Goal: Task Accomplishment & Management: Use online tool/utility

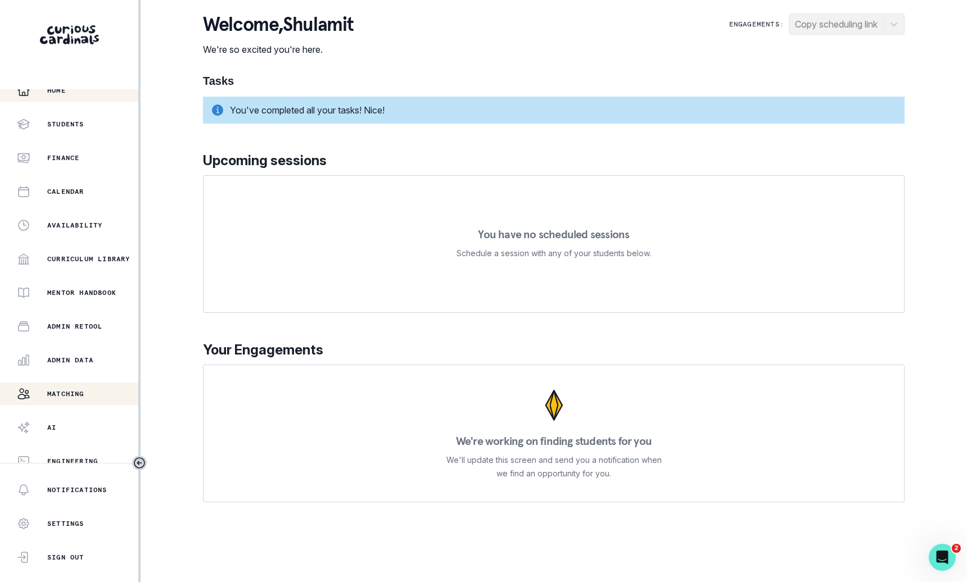
scroll to position [19, 0]
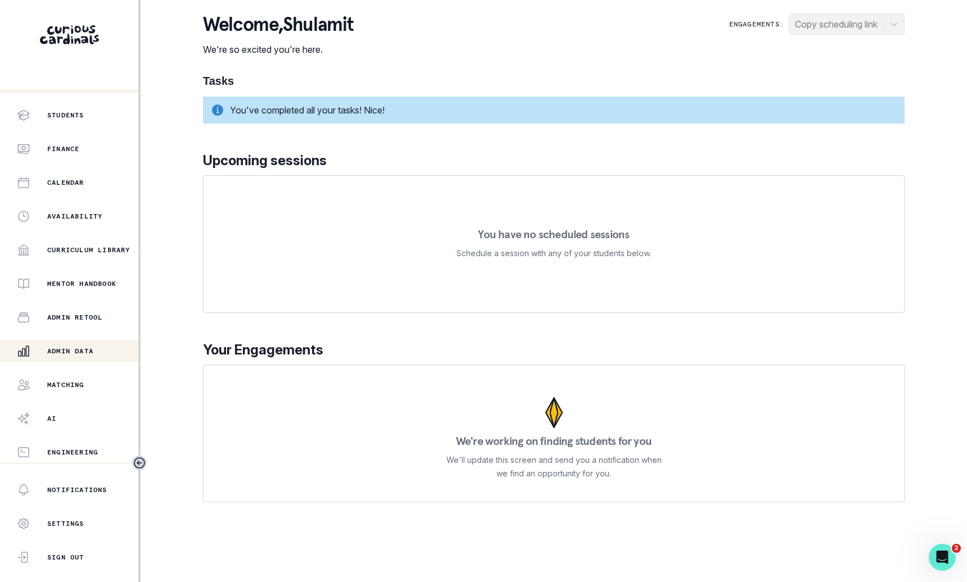
click at [97, 355] on div "Admin Data" at bounding box center [77, 350] width 121 height 13
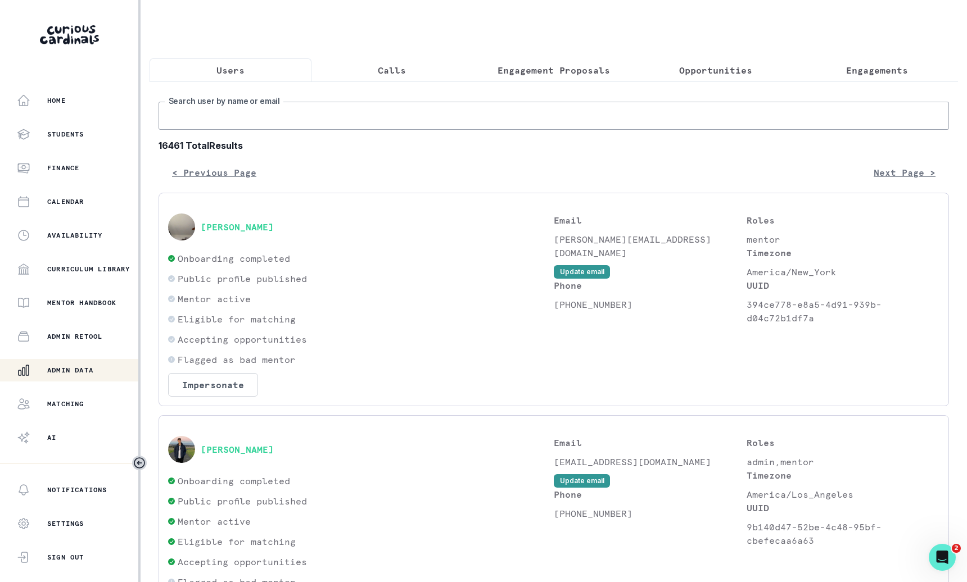
click at [464, 121] on input "Search user by name or email" at bounding box center [553, 116] width 790 height 28
type input "[PERSON_NAME]"
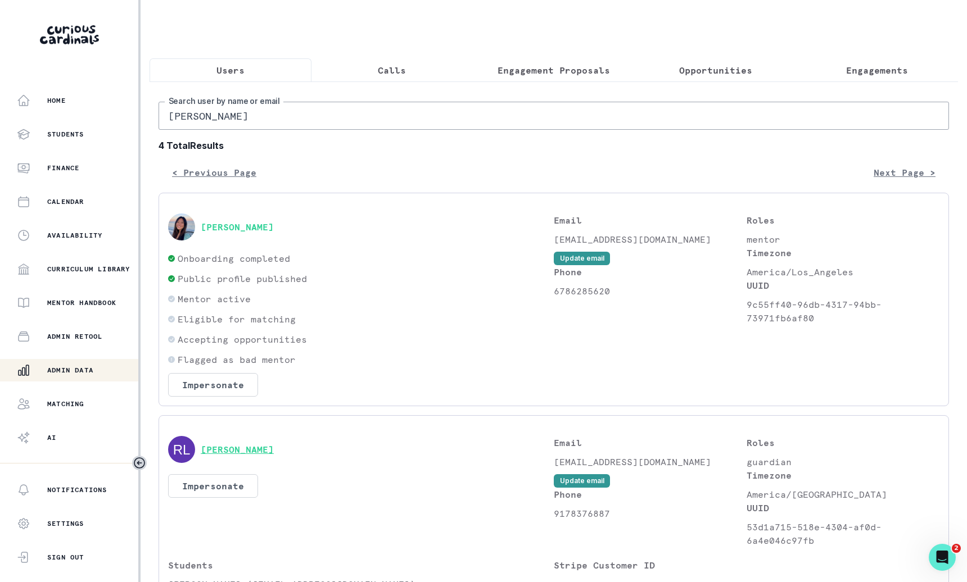
scroll to position [537, 0]
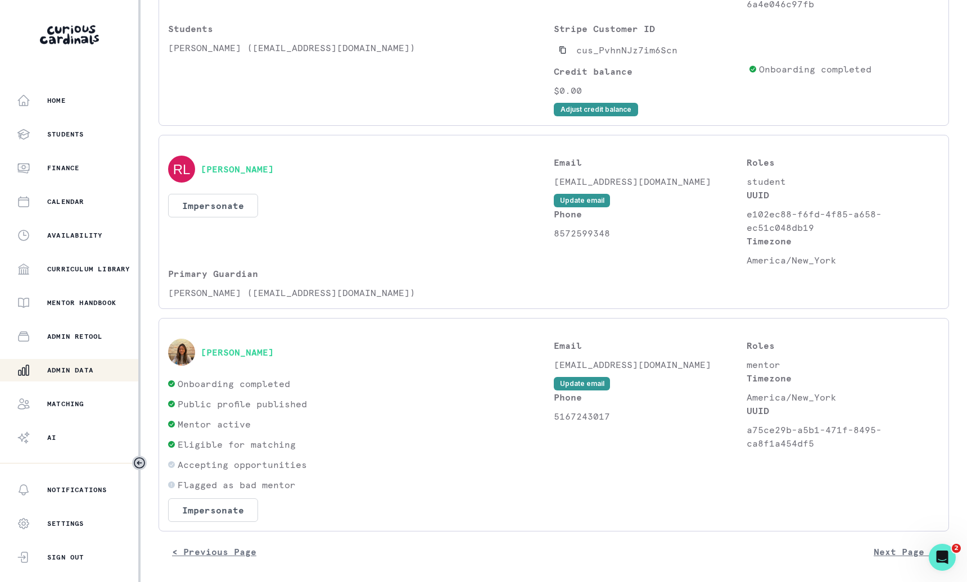
click at [239, 356] on div "[PERSON_NAME]" at bounding box center [361, 352] width 386 height 27
click at [249, 347] on button "[PERSON_NAME]" at bounding box center [237, 352] width 73 height 11
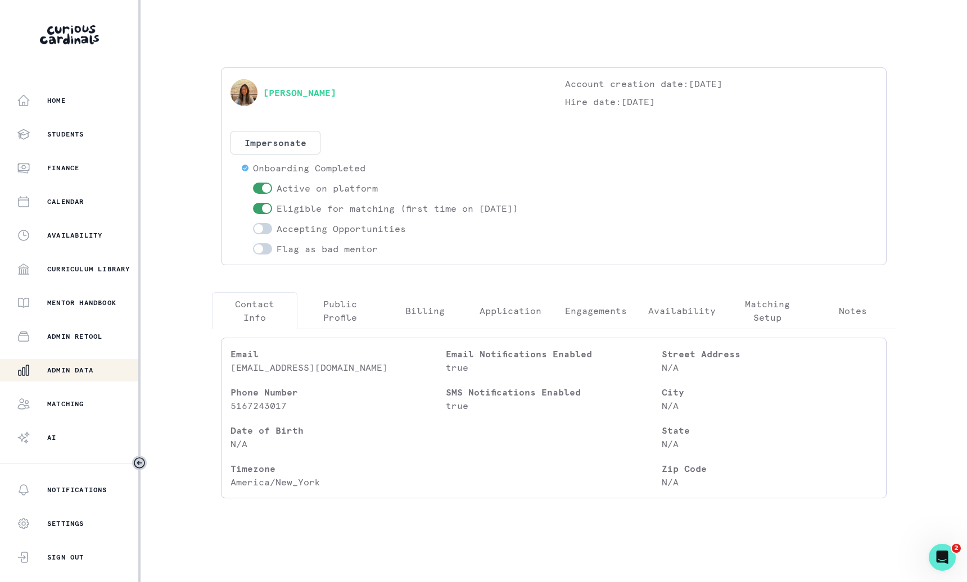
click at [582, 297] on button "Engagements" at bounding box center [595, 310] width 85 height 37
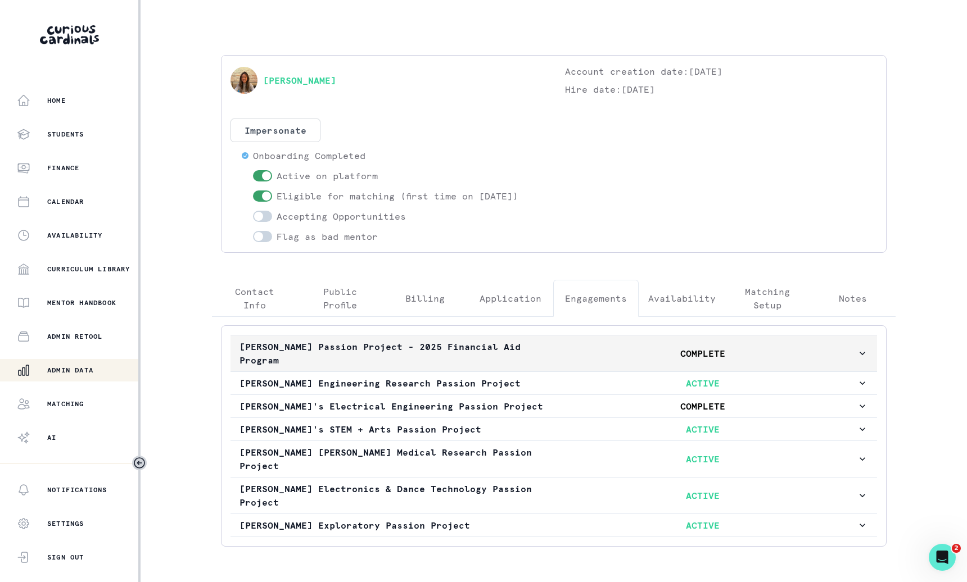
scroll to position [22, 0]
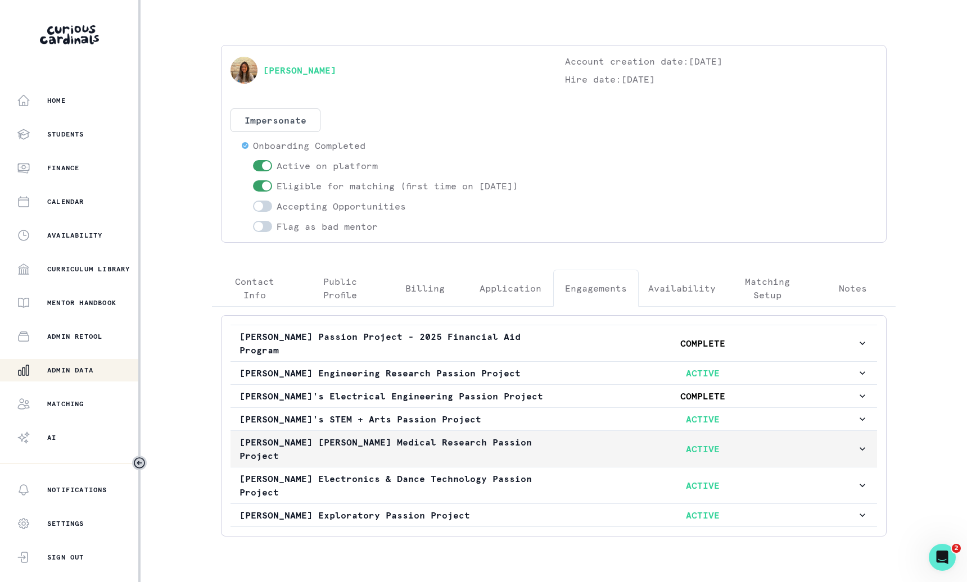
click at [479, 436] on p "[PERSON_NAME] [PERSON_NAME] Medical Research Passion Project" at bounding box center [393, 449] width 309 height 27
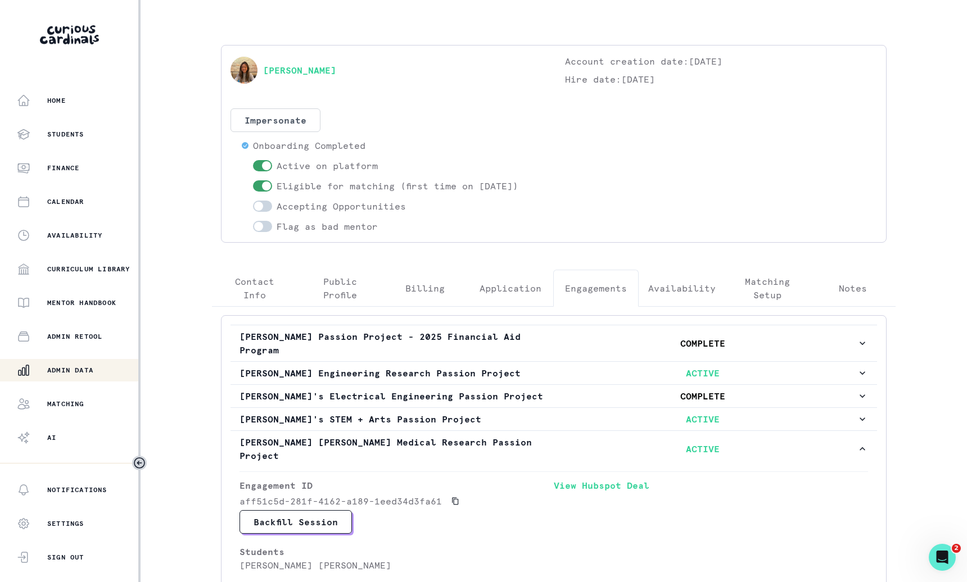
click at [97, 370] on div "Admin Data" at bounding box center [77, 370] width 121 height 13
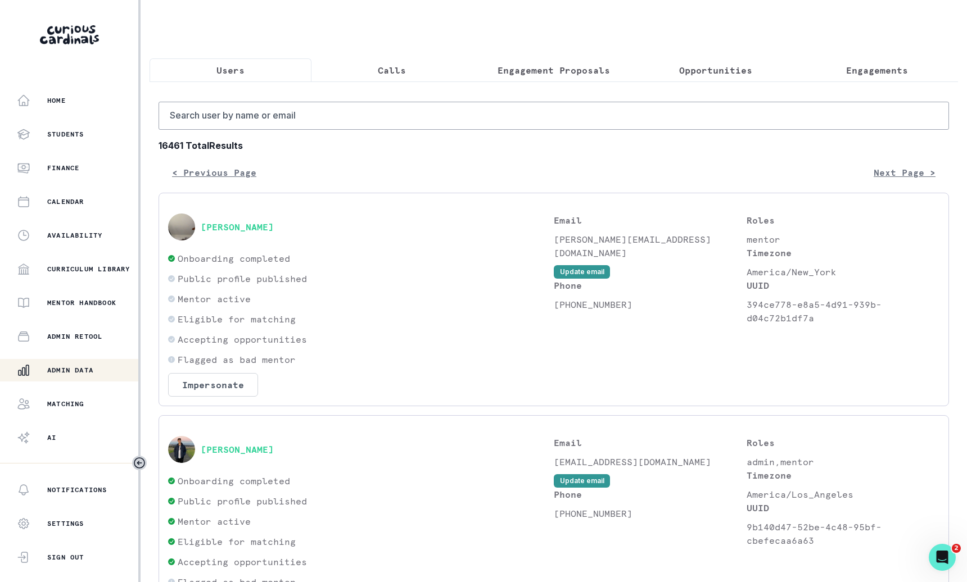
click at [575, 70] on p "Engagement Proposals" at bounding box center [553, 70] width 112 height 13
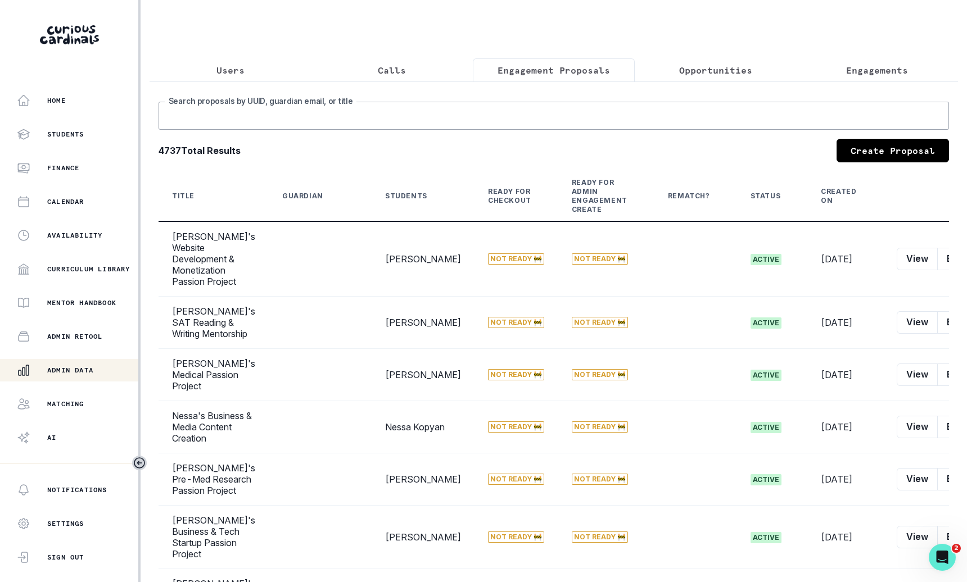
click at [567, 106] on input "Search proposals by UUID, guardian email, or title" at bounding box center [553, 116] width 790 height 28
type input "[PERSON_NAME]"
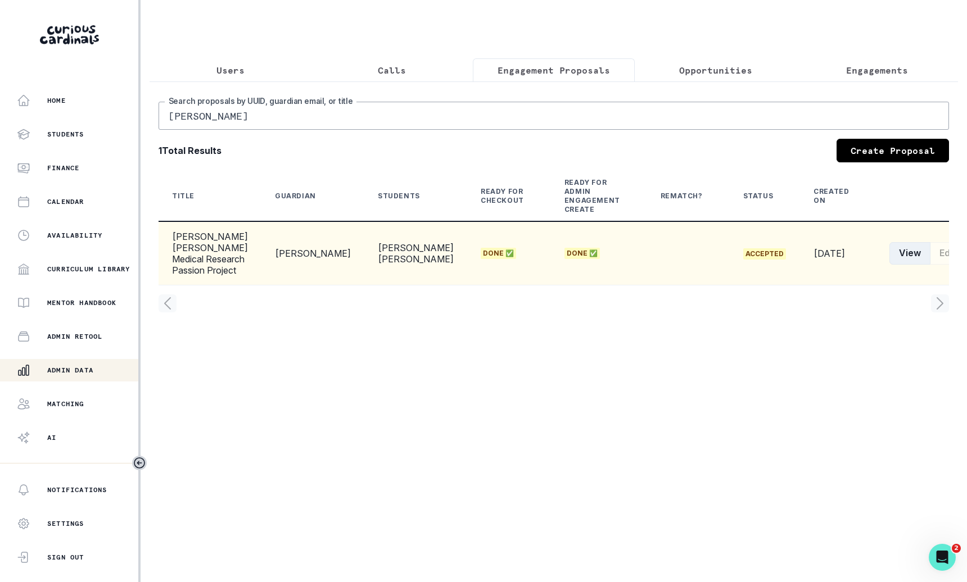
click at [889, 264] on button "View" at bounding box center [909, 253] width 41 height 22
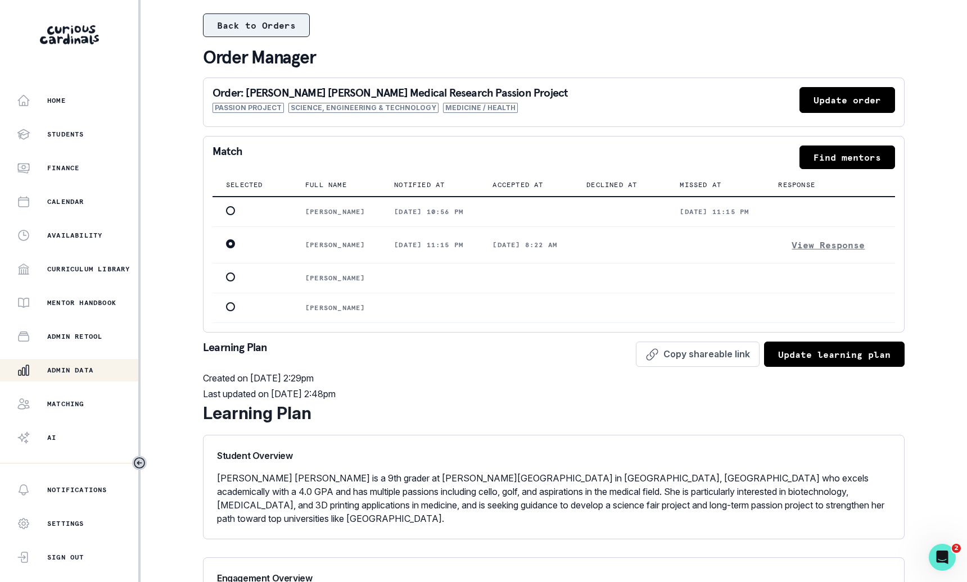
click at [297, 26] on button "Back to Orders" at bounding box center [256, 25] width 107 height 24
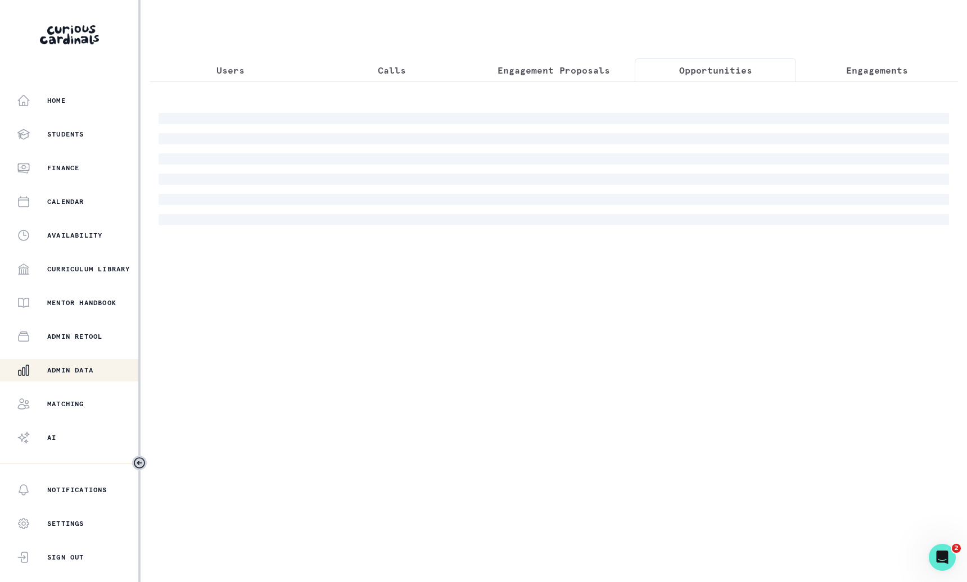
click at [742, 70] on p "Opportunities" at bounding box center [715, 70] width 73 height 13
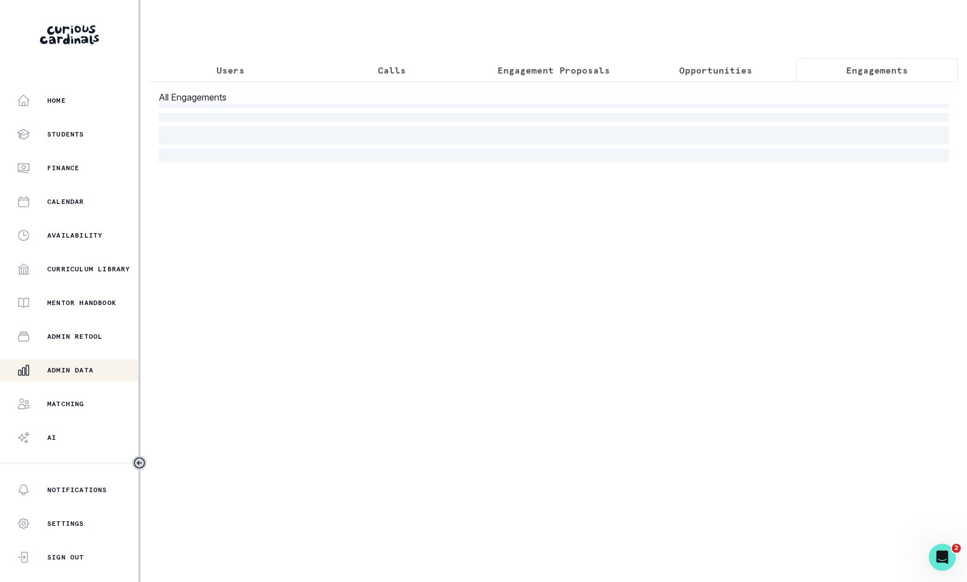
click at [875, 75] on p "Engagements" at bounding box center [877, 70] width 62 height 13
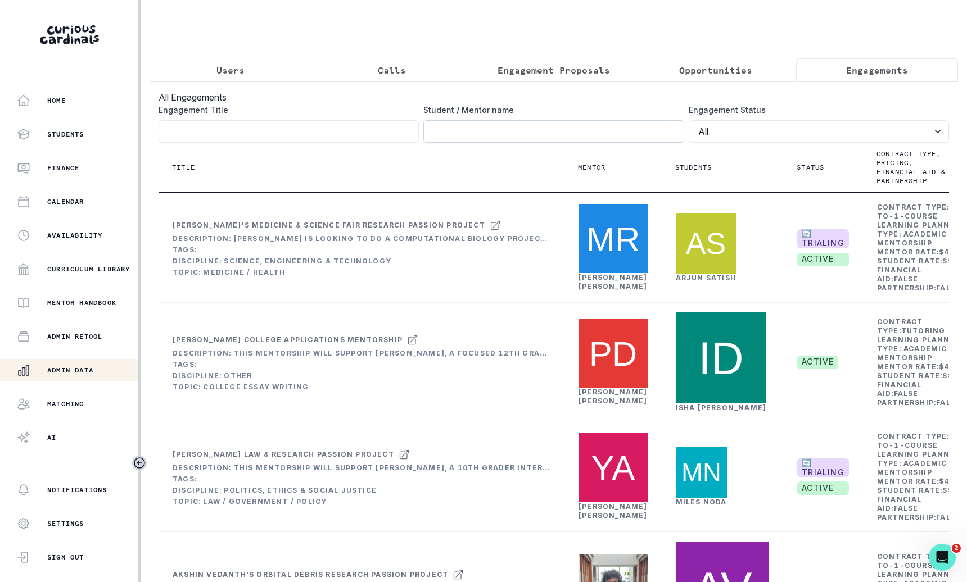
click at [646, 130] on input "Engagement Title" at bounding box center [553, 131] width 260 height 22
type input "[PERSON_NAME]"
click button "submit" at bounding box center [0, 0] width 0 height 0
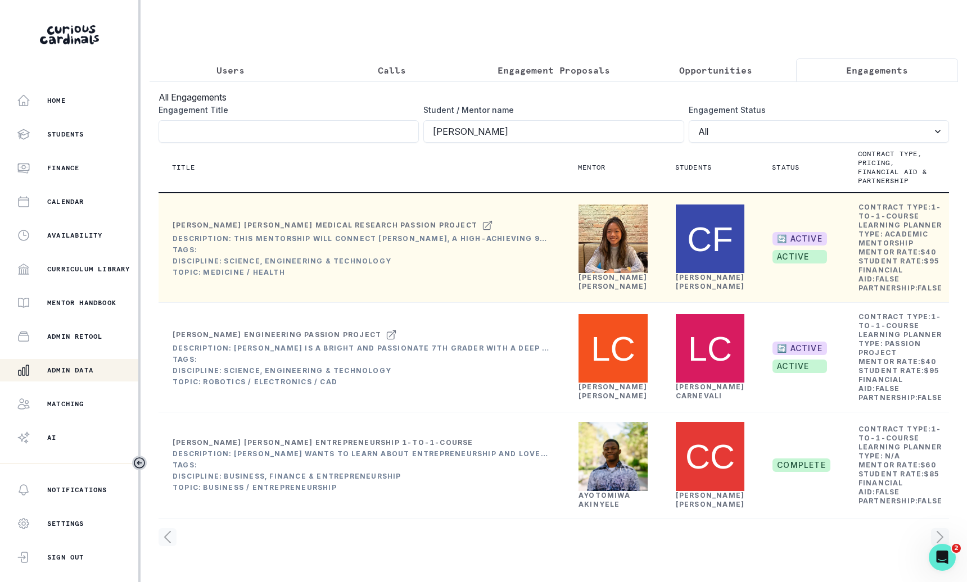
click at [878, 337] on button "Rematch" at bounding box center [903, 336] width 125 height 18
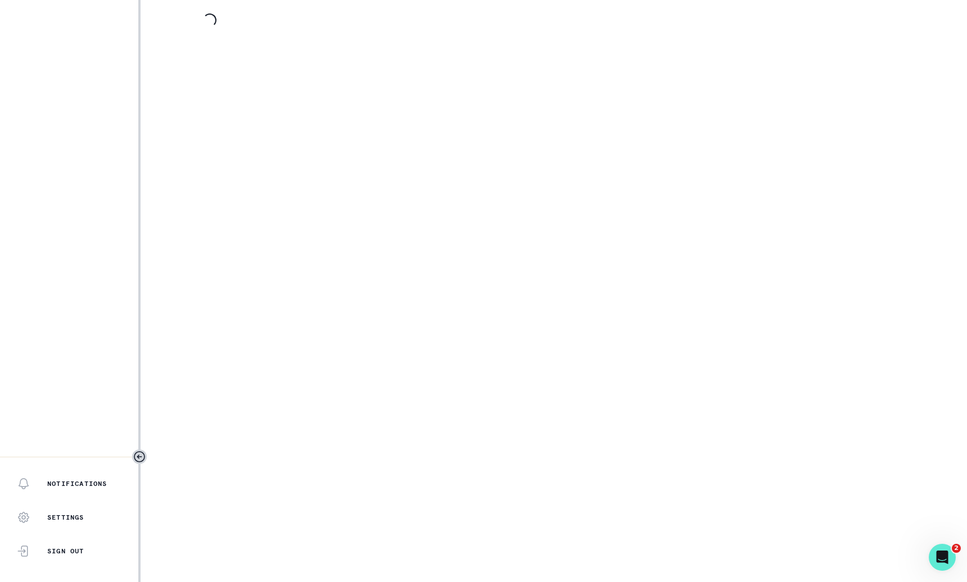
select select "2e0e0867-17d0-41a8-92b9-7b446b3bc83e"
select select "519877f8-d88f-48d5-b35a-d9ce14346d72"
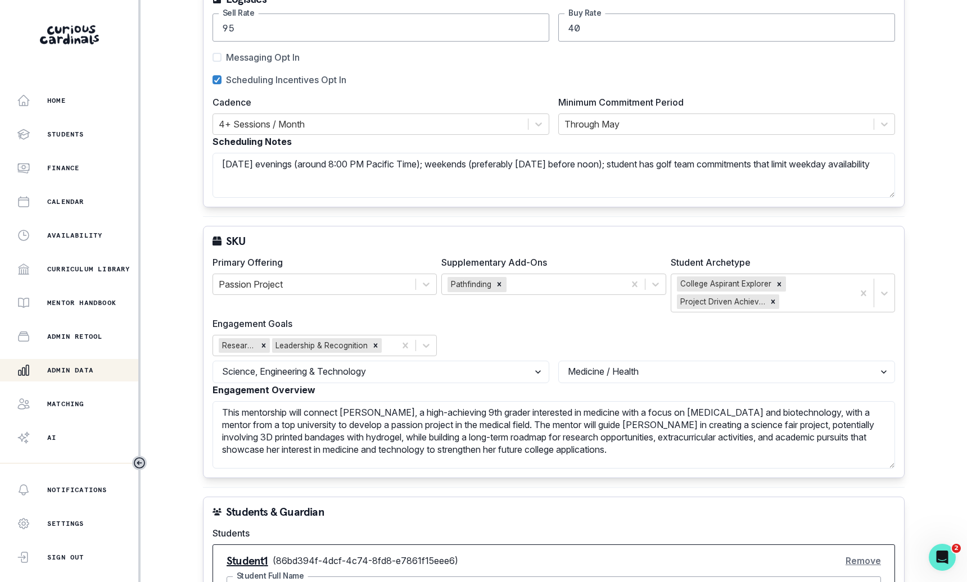
scroll to position [607, 0]
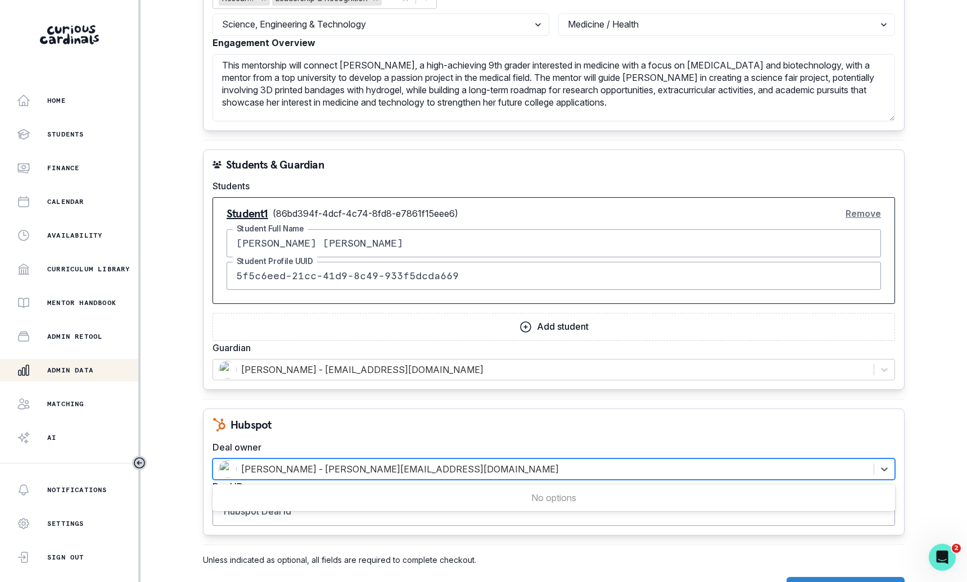
click at [437, 461] on div at bounding box center [543, 469] width 649 height 16
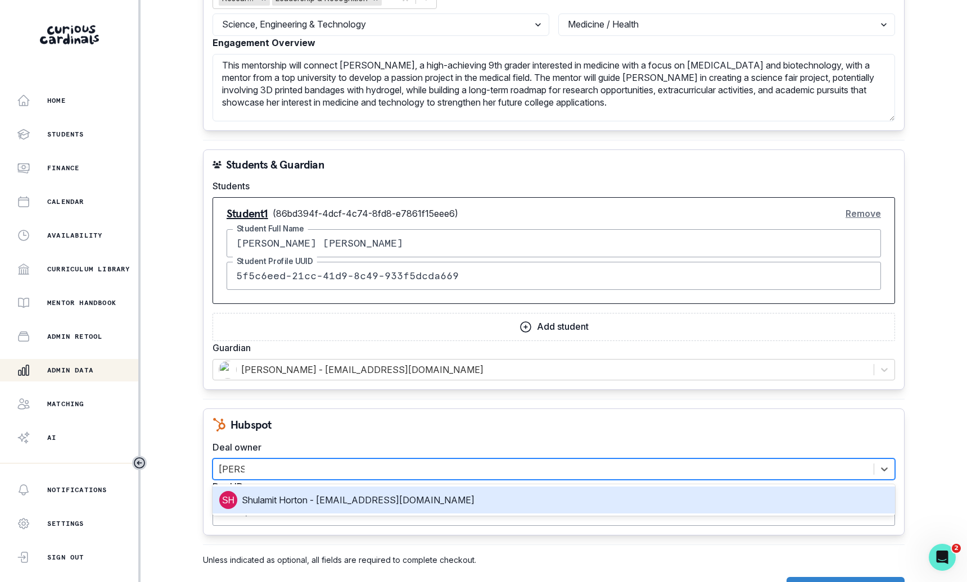
type input "[PERSON_NAME] h"
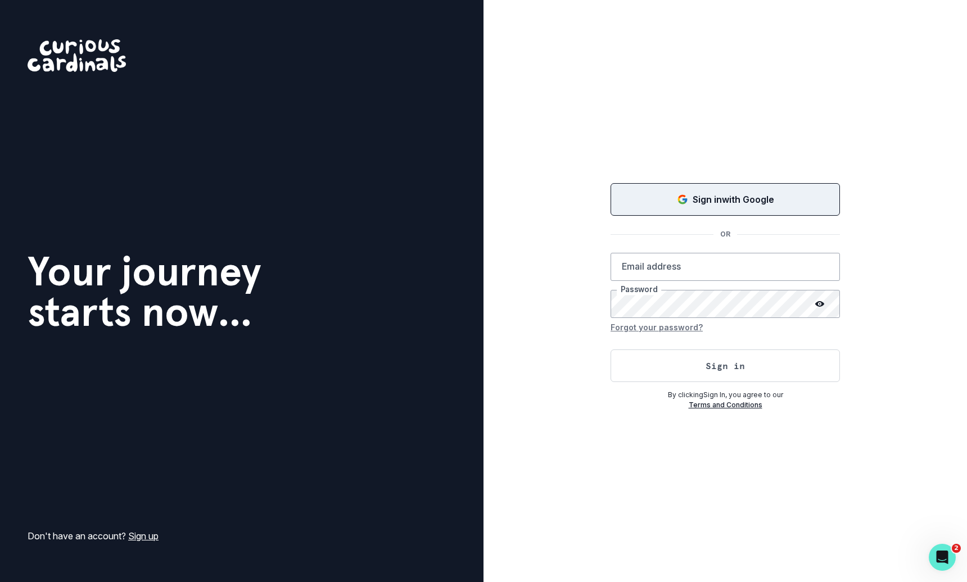
click at [709, 187] on button "Sign in with Google" at bounding box center [724, 199] width 229 height 33
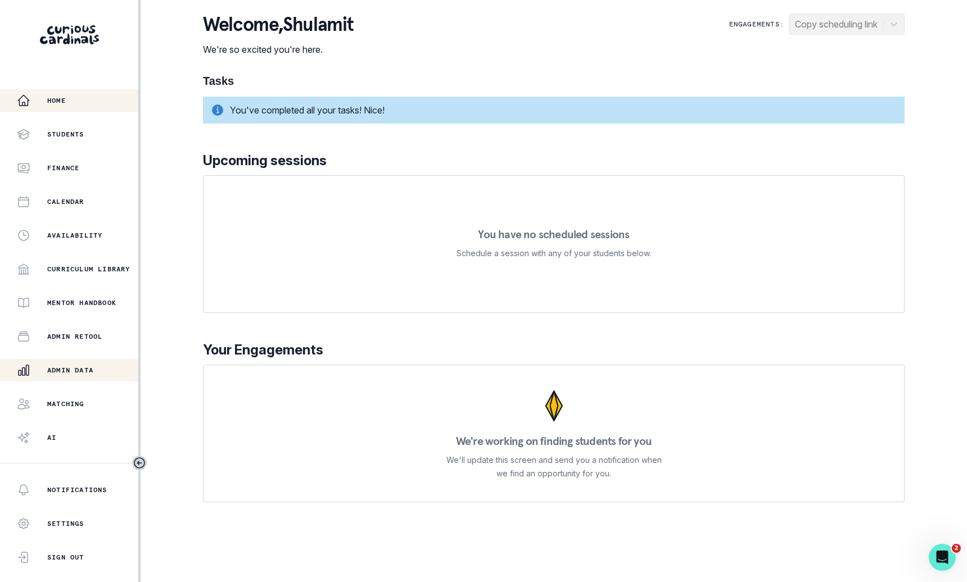
click at [83, 378] on button "Admin Data" at bounding box center [69, 370] width 138 height 22
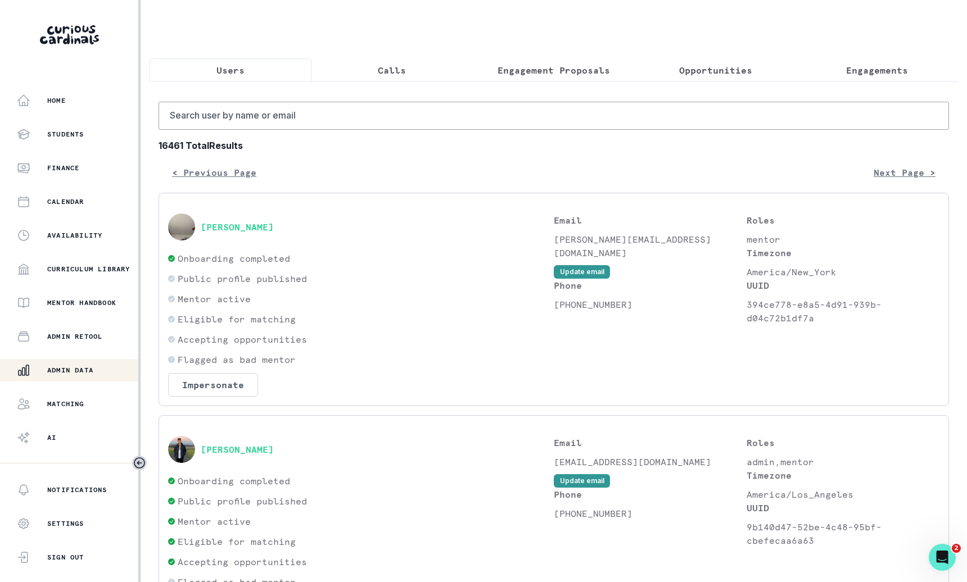
click at [584, 76] on p "Engagement Proposals" at bounding box center [553, 70] width 112 height 13
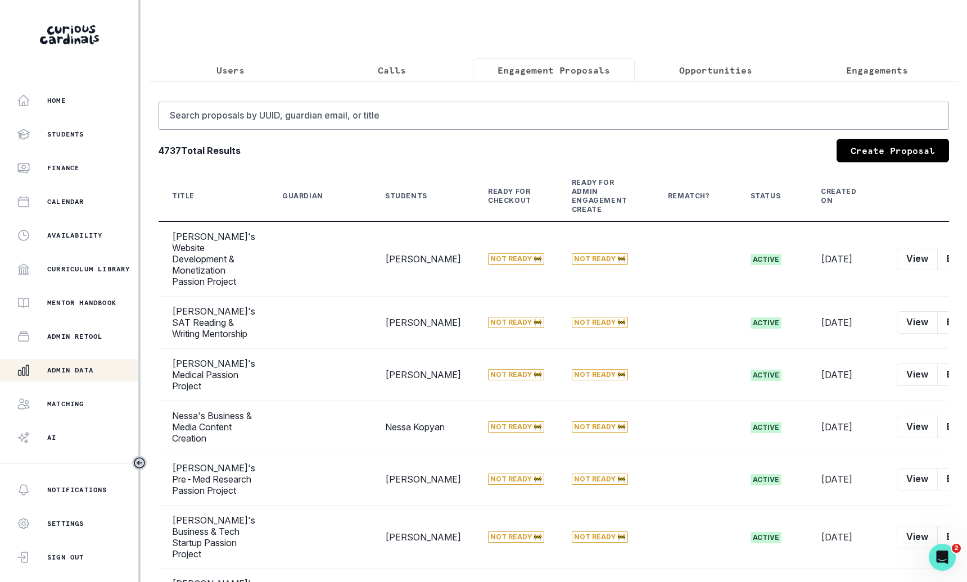
click at [871, 72] on p "Engagements" at bounding box center [877, 70] width 62 height 13
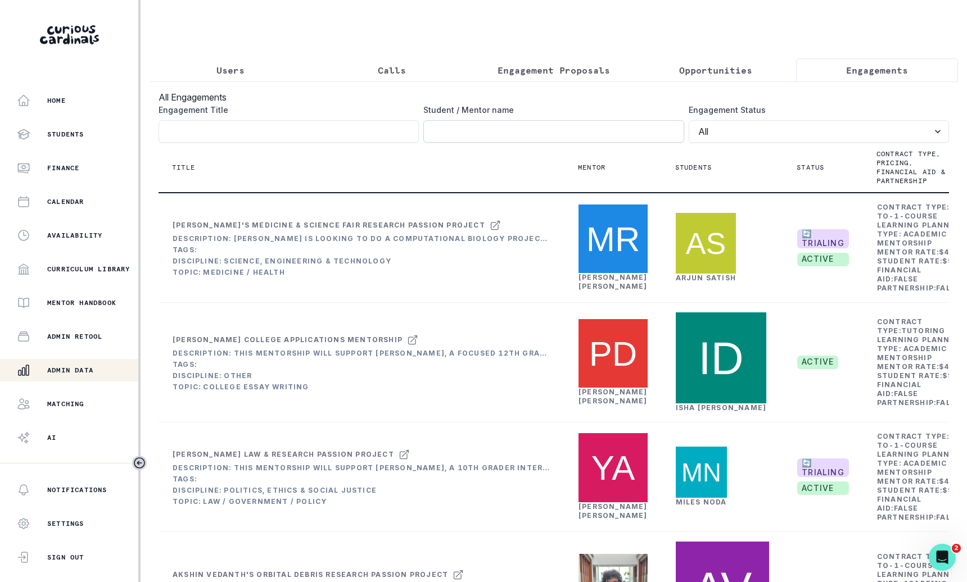
click at [623, 124] on input "Engagement Title" at bounding box center [553, 131] width 260 height 22
type input "[PERSON_NAME]"
click button "submit" at bounding box center [0, 0] width 0 height 0
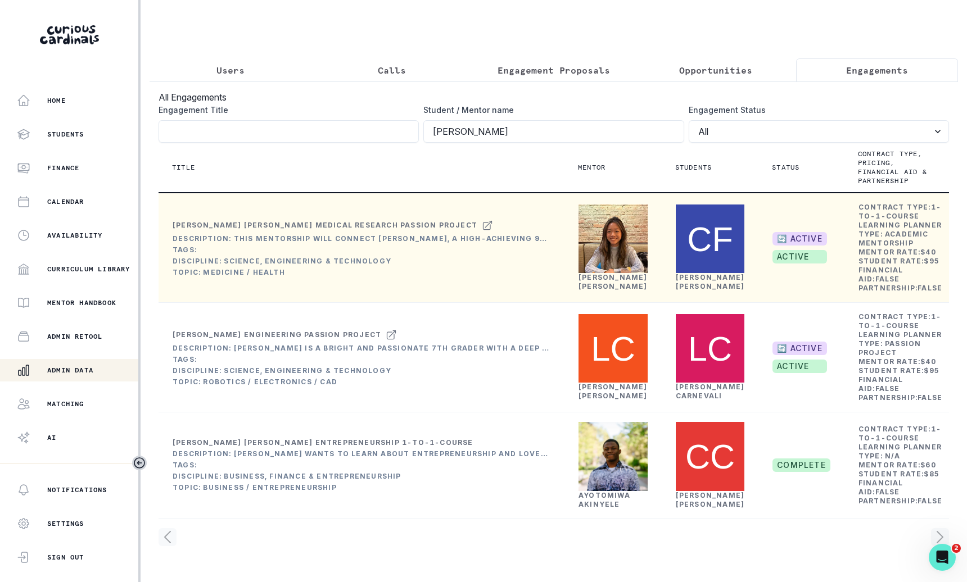
click at [901, 336] on button "Rematch" at bounding box center [903, 336] width 125 height 18
select select "2e0e0867-17d0-41a8-92b9-7b446b3bc83e"
select select "519877f8-d88f-48d5-b35a-d9ce14346d72"
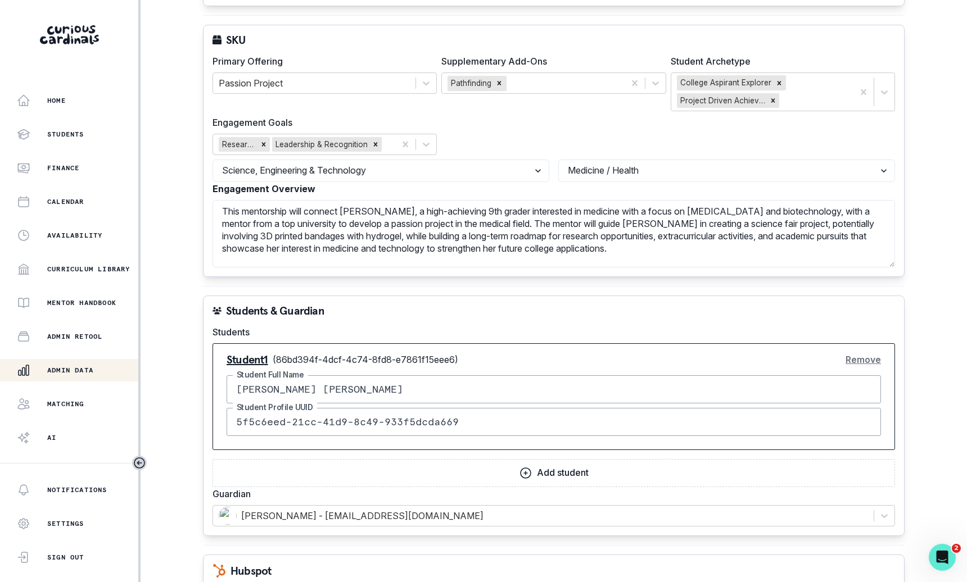
scroll to position [607, 0]
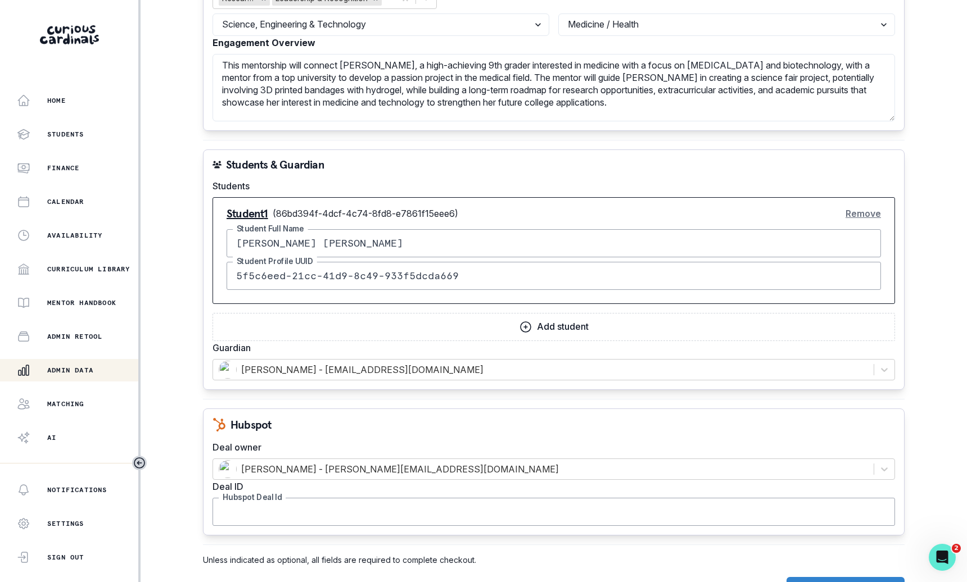
click at [421, 498] on input "Hubspot Deal Id" at bounding box center [553, 512] width 682 height 28
paste input "45943040175"
type input "45943040175"
click at [437, 461] on div at bounding box center [543, 469] width 649 height 16
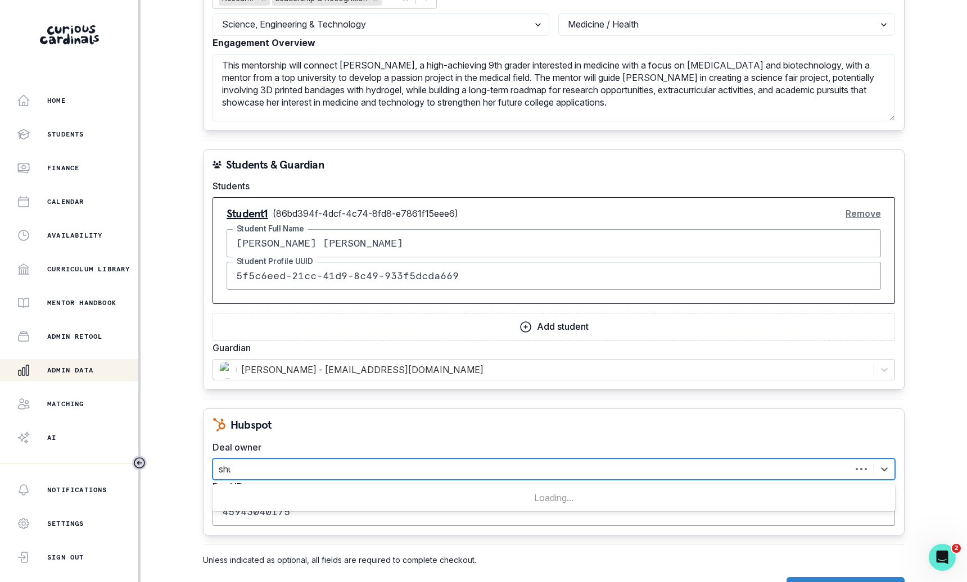
type input "shul"
